Goal: Use online tool/utility

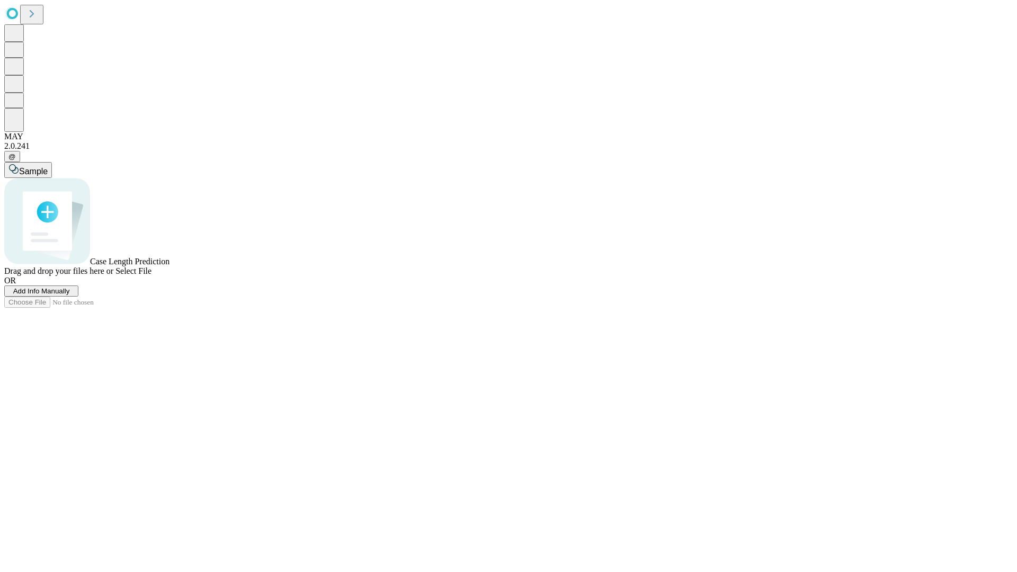
click at [70, 295] on span "Add Info Manually" at bounding box center [41, 291] width 57 height 8
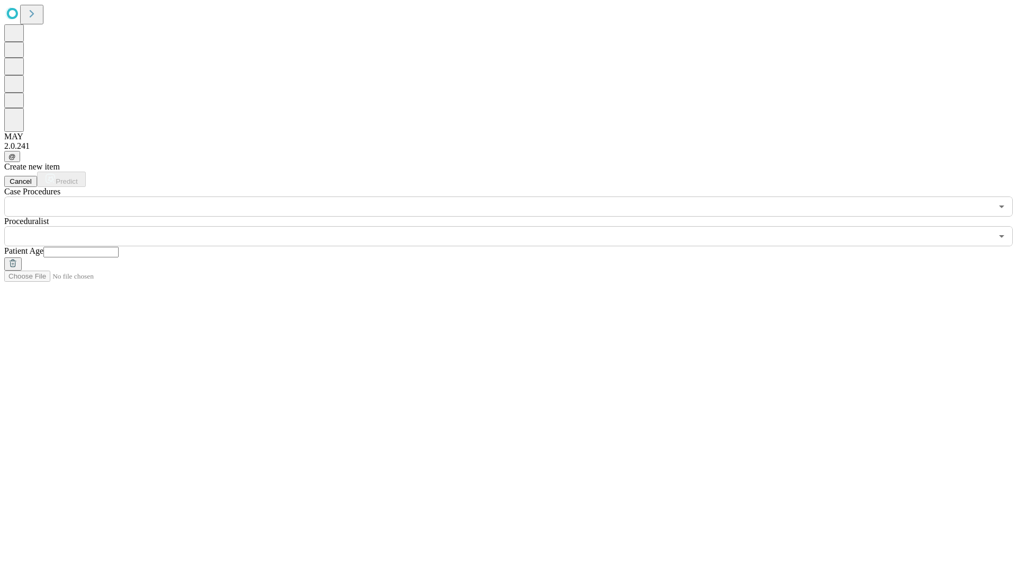
click at [119, 247] on input "text" at bounding box center [80, 252] width 75 height 11
type input "***"
click at [516, 226] on input "text" at bounding box center [498, 236] width 988 height 20
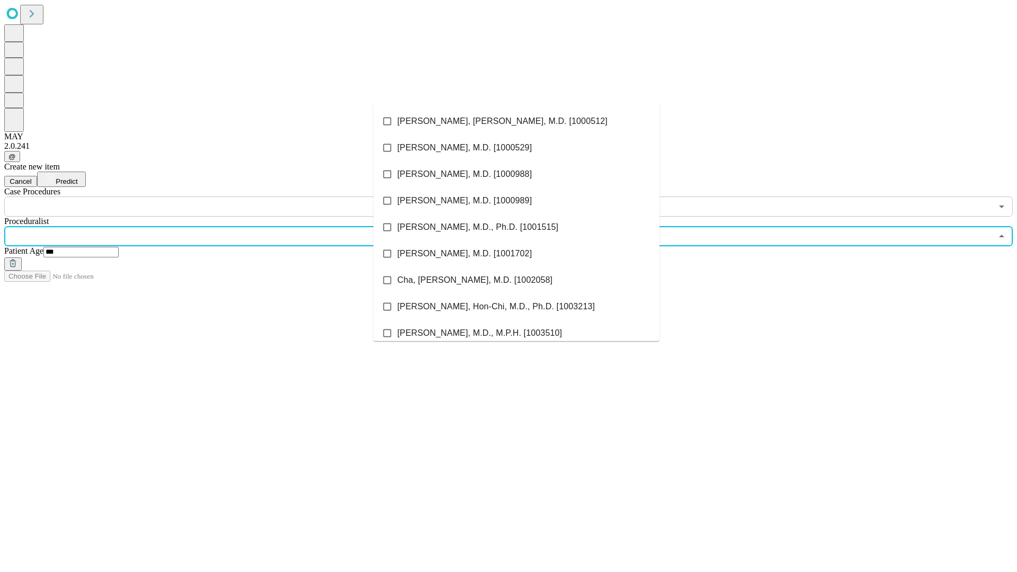
click at [517, 121] on li "[PERSON_NAME], [PERSON_NAME], M.D. [1000512]" at bounding box center [516, 121] width 286 height 26
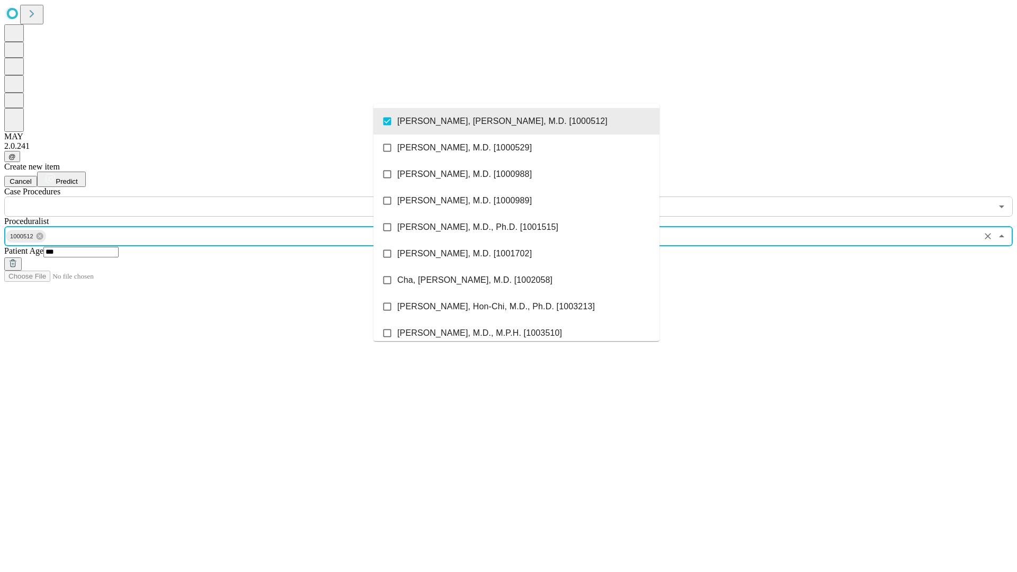
click at [223, 197] on input "text" at bounding box center [498, 207] width 988 height 20
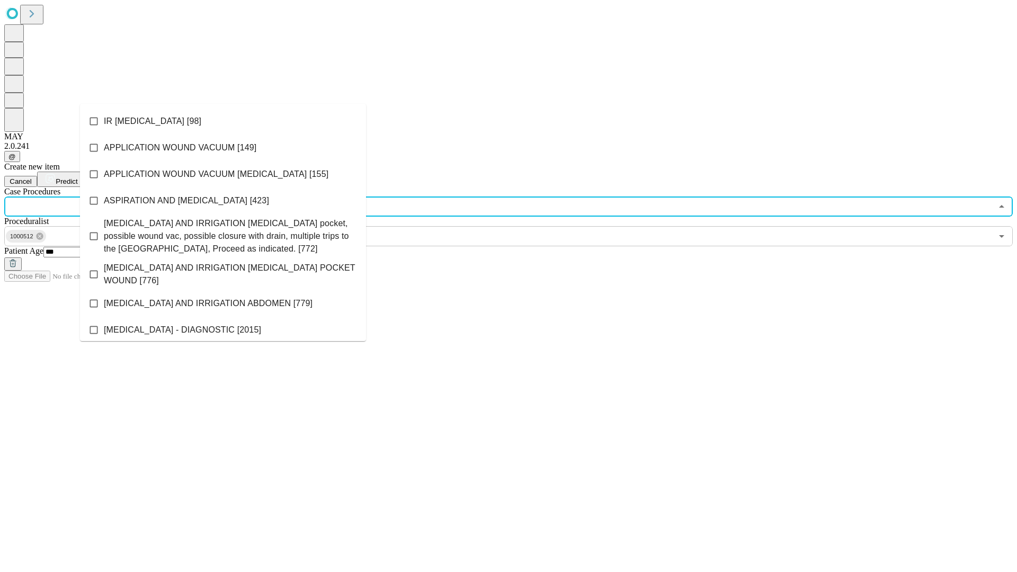
click at [223, 121] on li "IR [MEDICAL_DATA] [98]" at bounding box center [223, 121] width 286 height 26
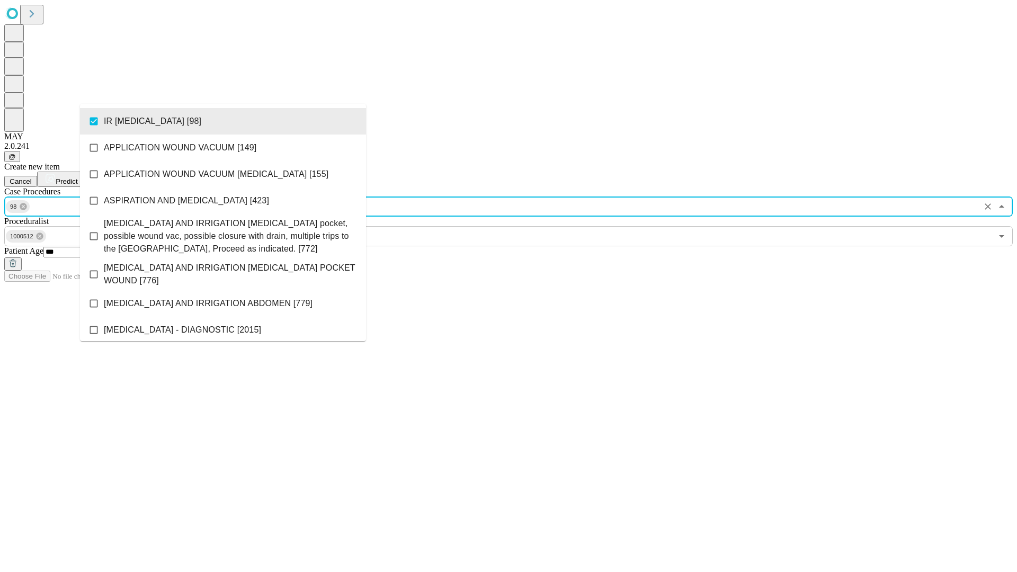
click at [77, 177] on span "Predict" at bounding box center [67, 181] width 22 height 8
